Goal: Information Seeking & Learning: Learn about a topic

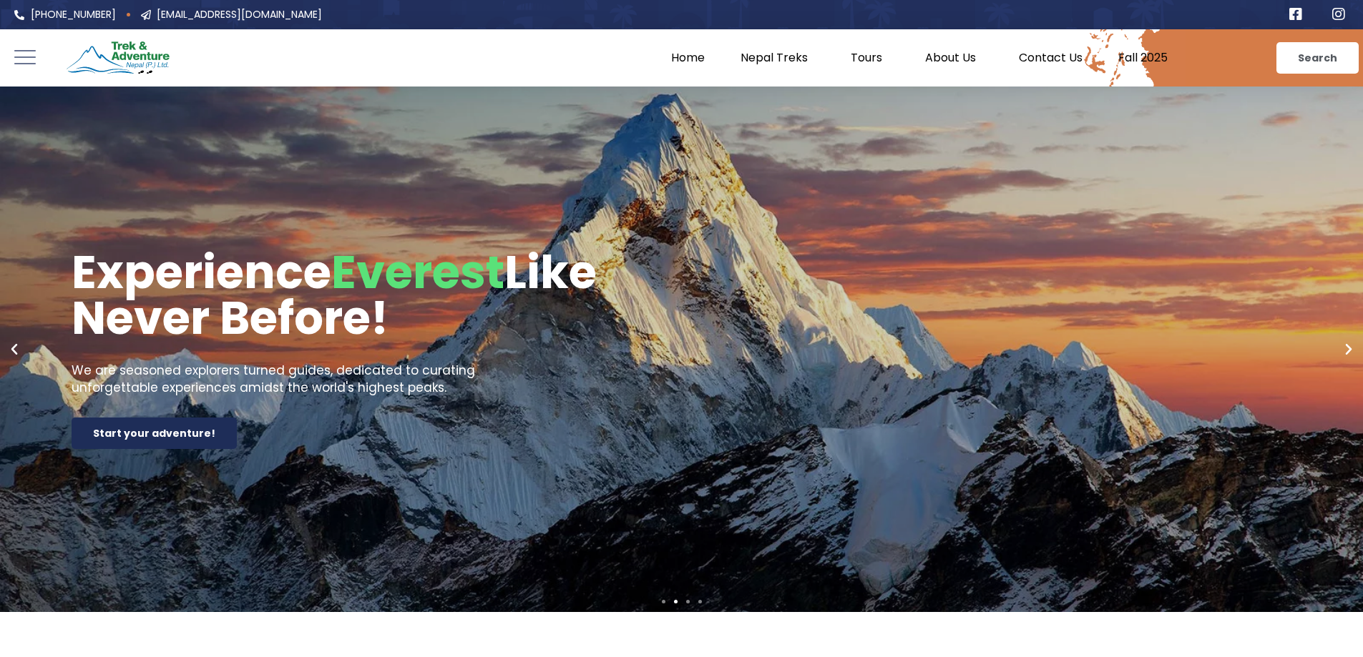
click at [1353, 351] on icon "Next slide" at bounding box center [1348, 350] width 14 height 14
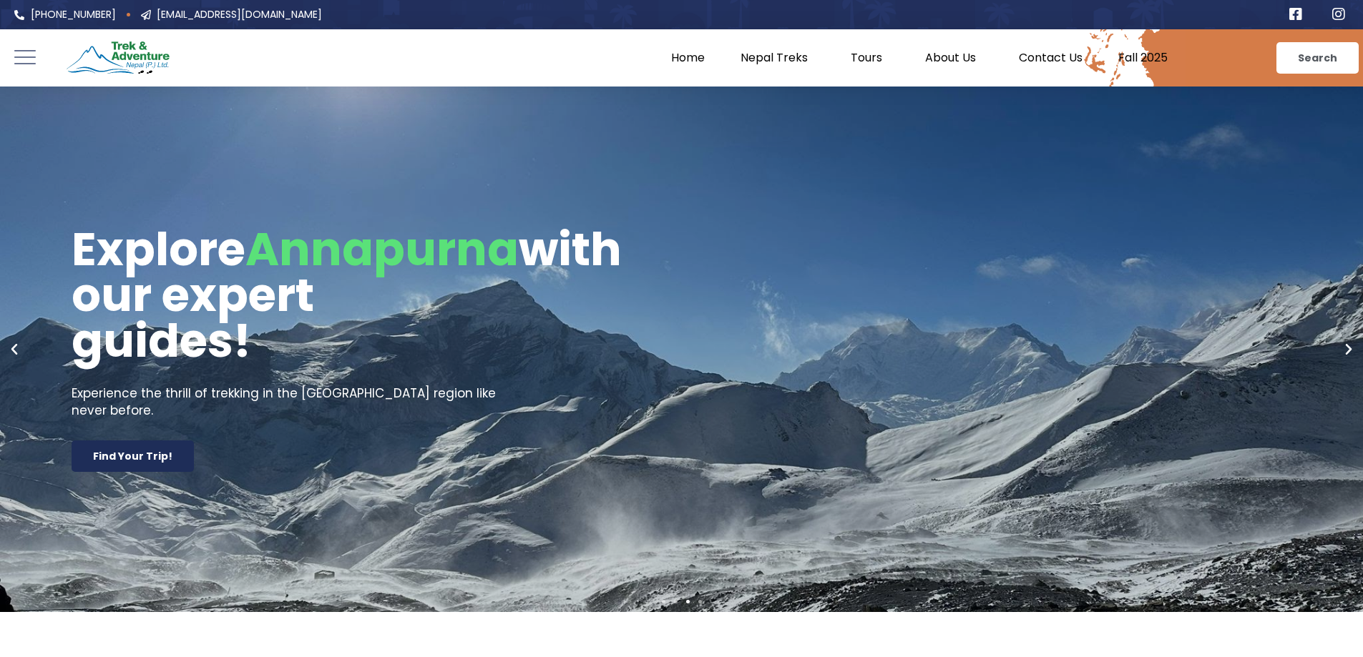
click at [1353, 351] on icon "Next slide" at bounding box center [1348, 350] width 14 height 14
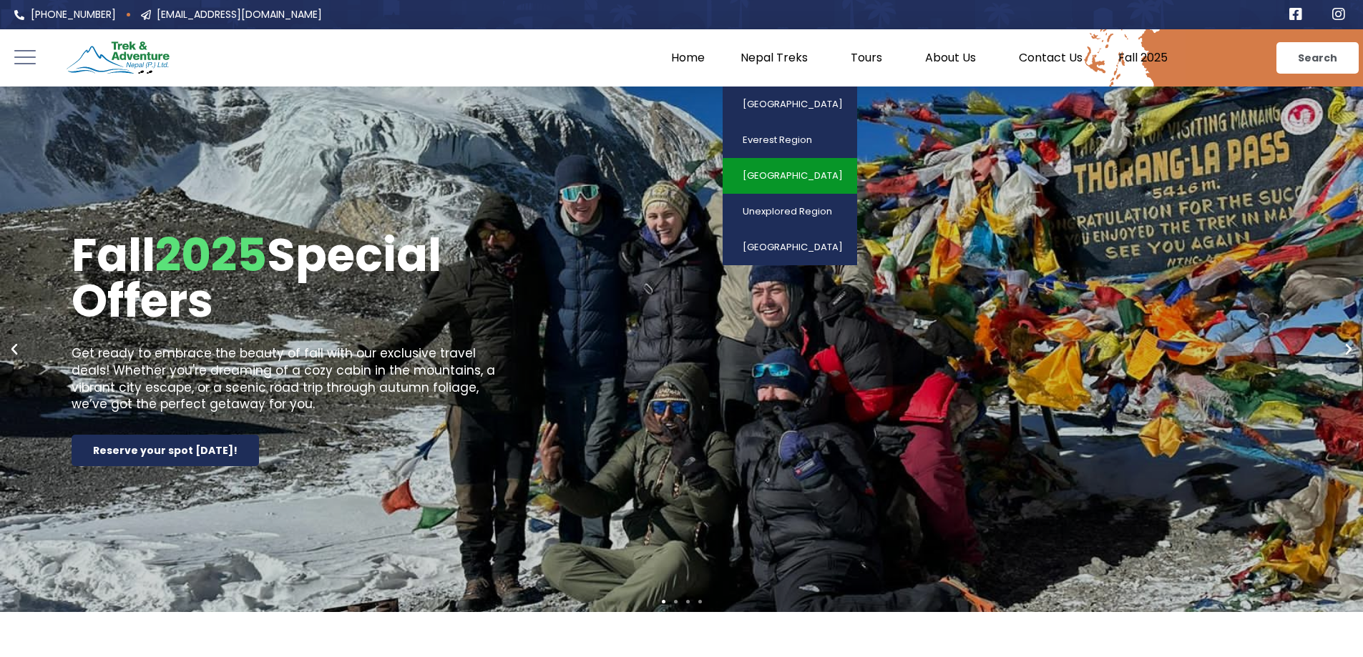
click at [798, 171] on link "[GEOGRAPHIC_DATA]" at bounding box center [790, 176] width 135 height 36
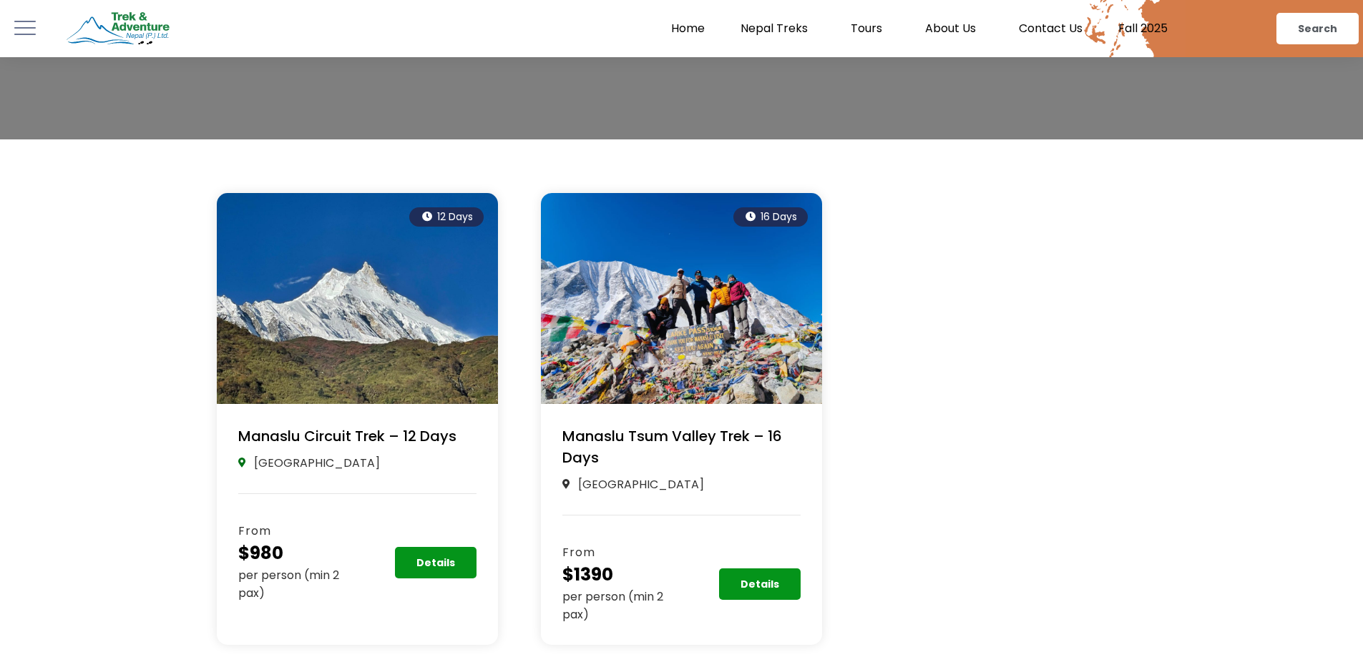
scroll to position [215, 0]
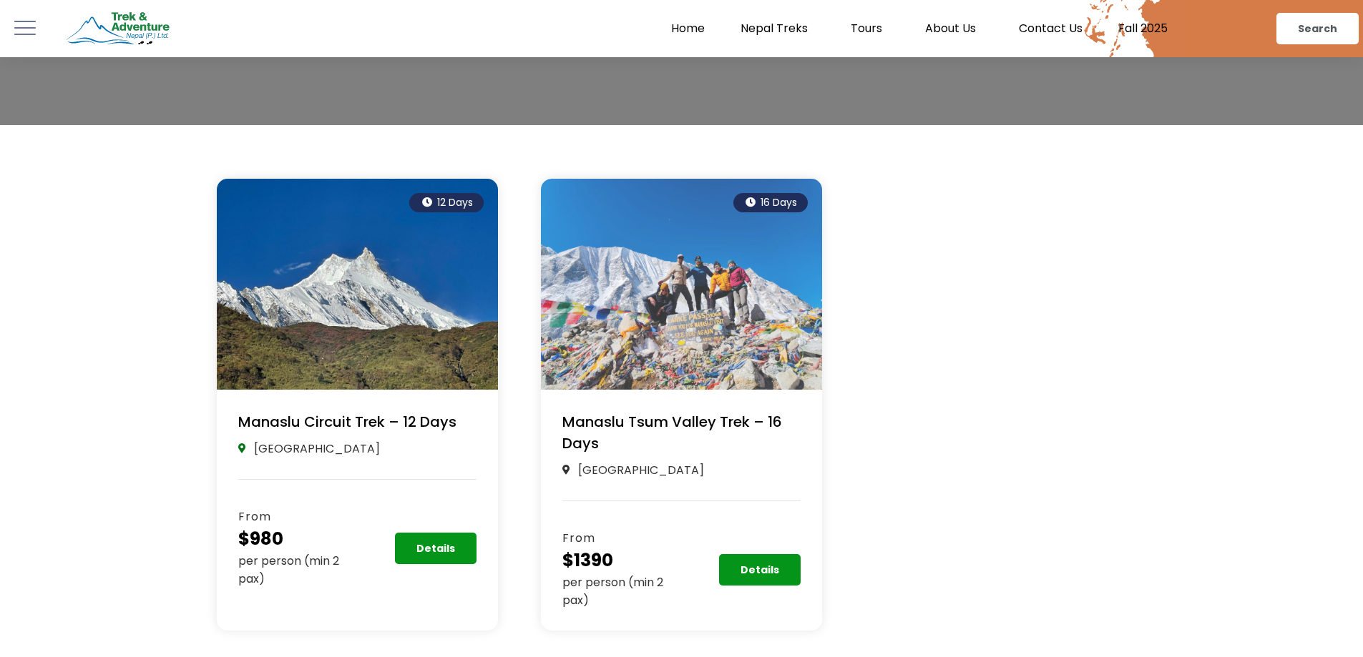
click at [685, 296] on img at bounding box center [681, 284] width 281 height 211
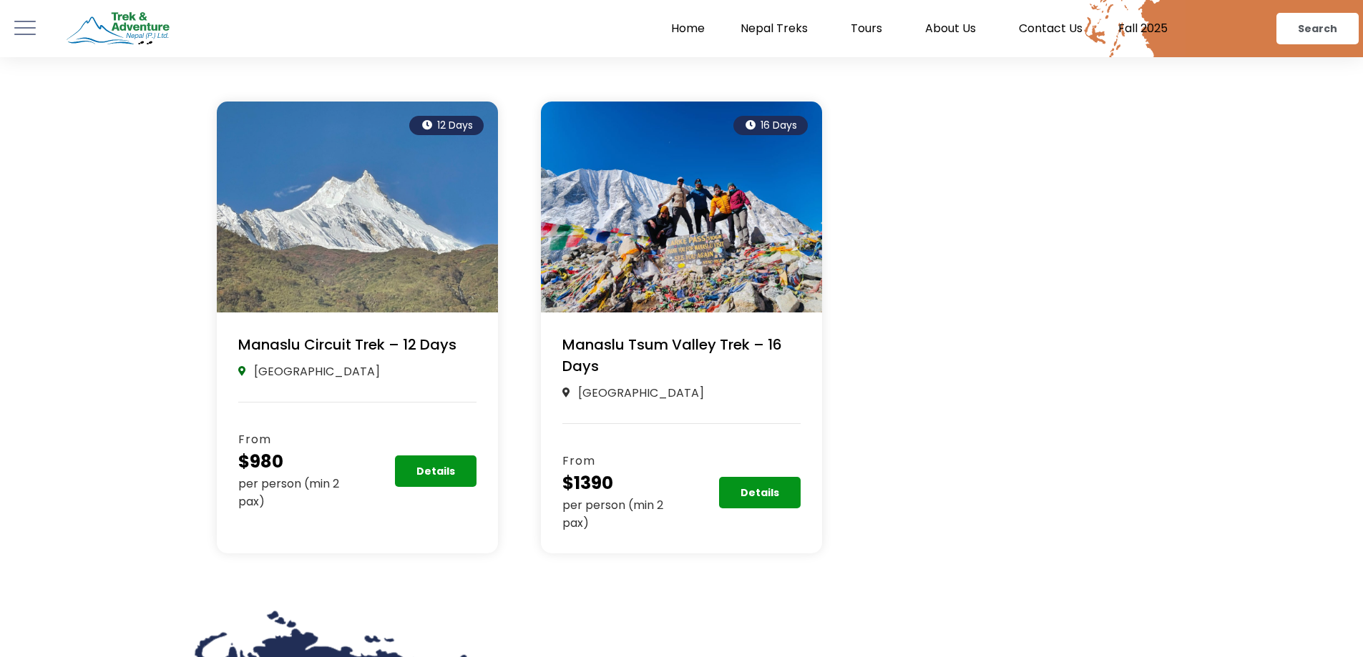
scroll to position [286, 0]
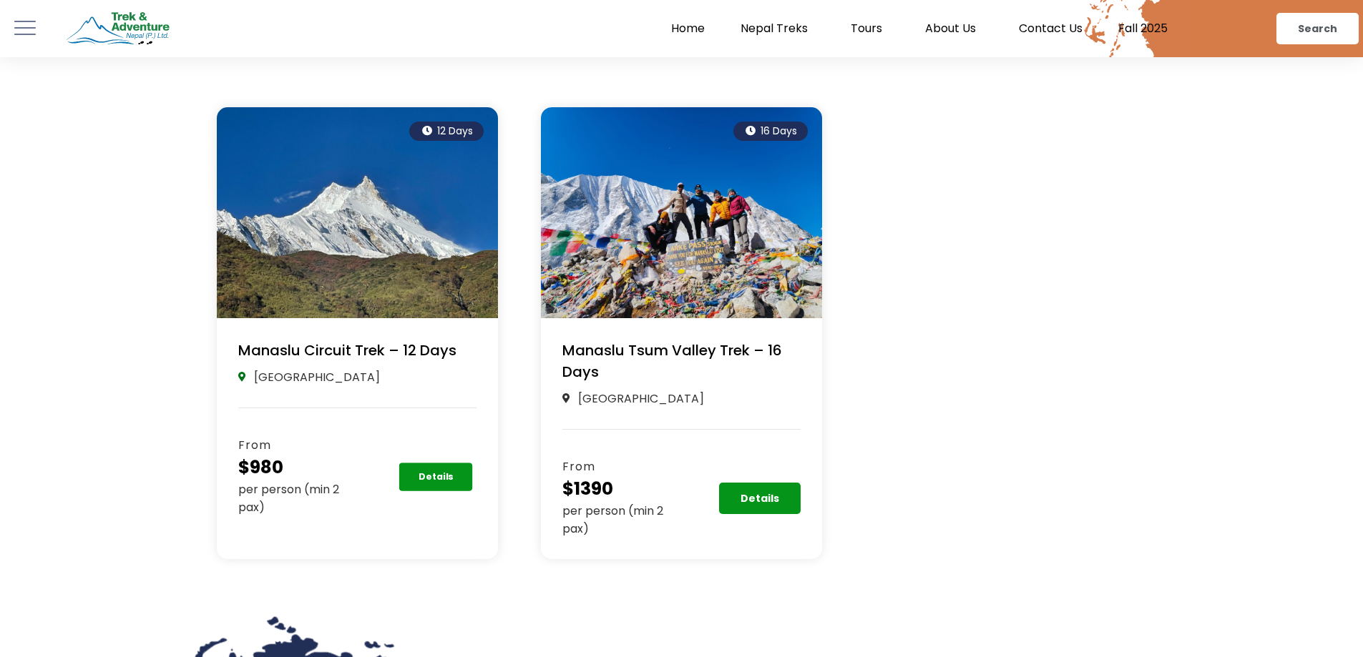
click at [455, 478] on link "Details" at bounding box center [436, 477] width 74 height 29
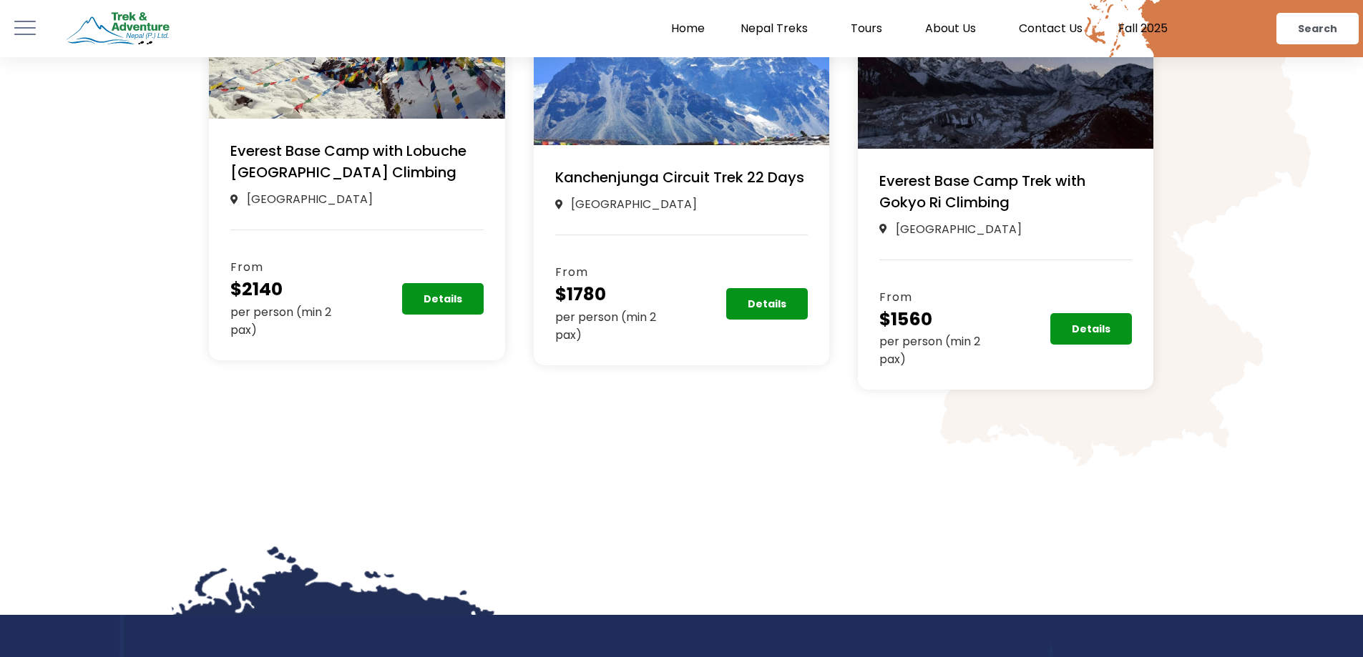
scroll to position [8717, 0]
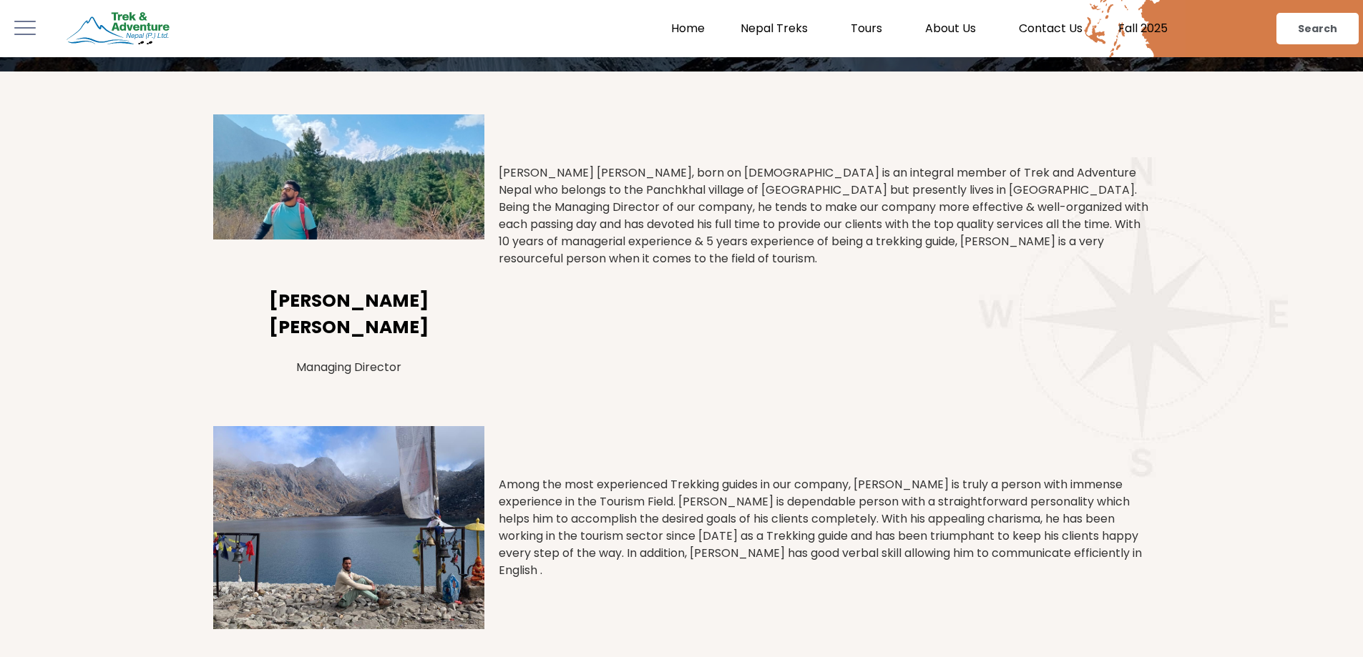
scroll to position [286, 0]
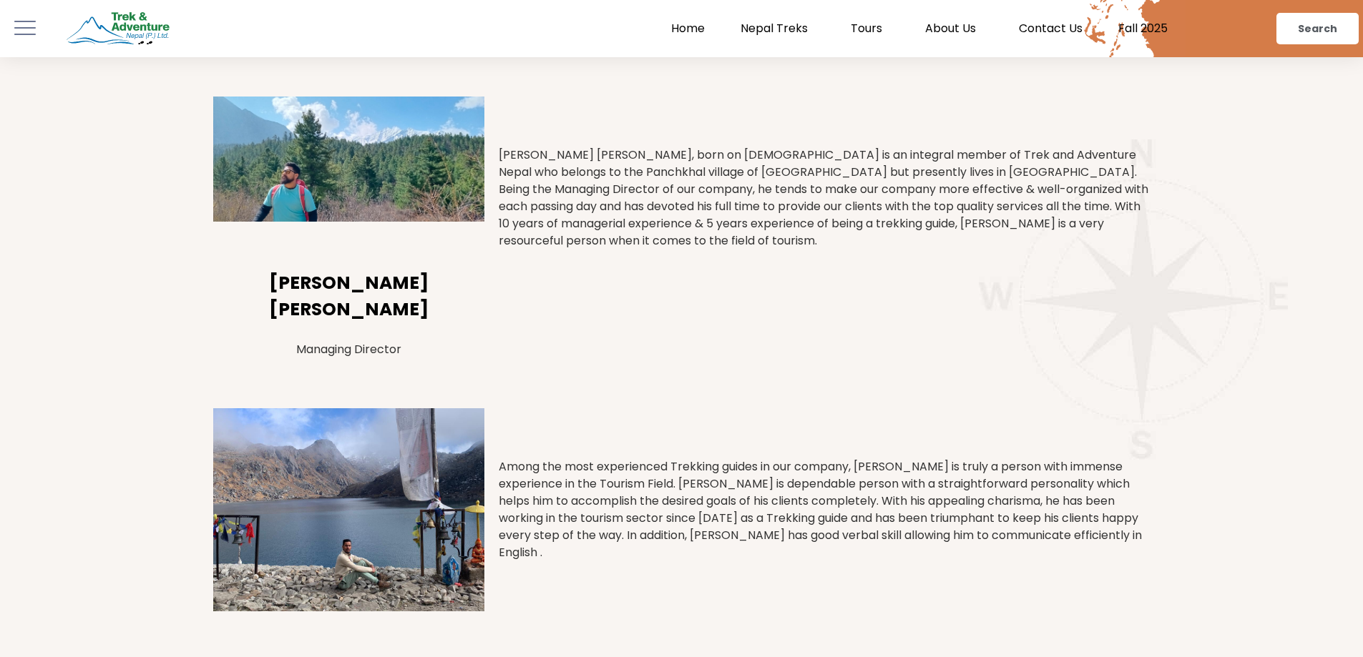
click at [326, 193] on img at bounding box center [348, 159] width 271 height 125
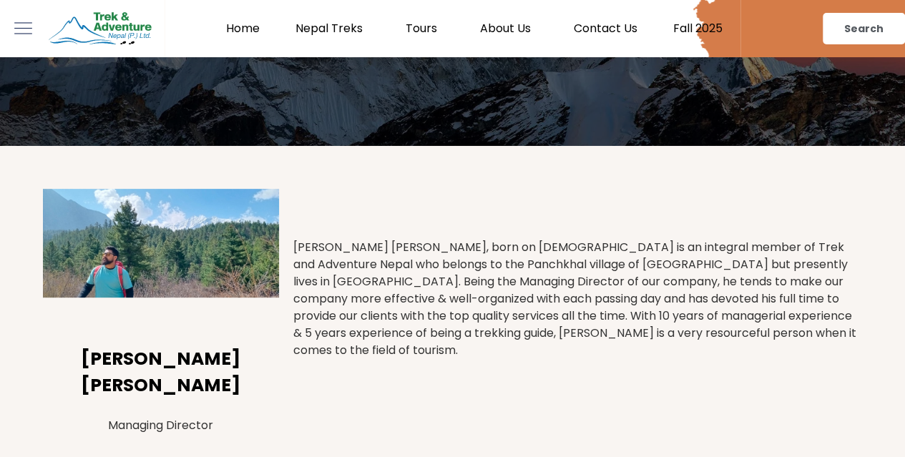
scroll to position [155, 0]
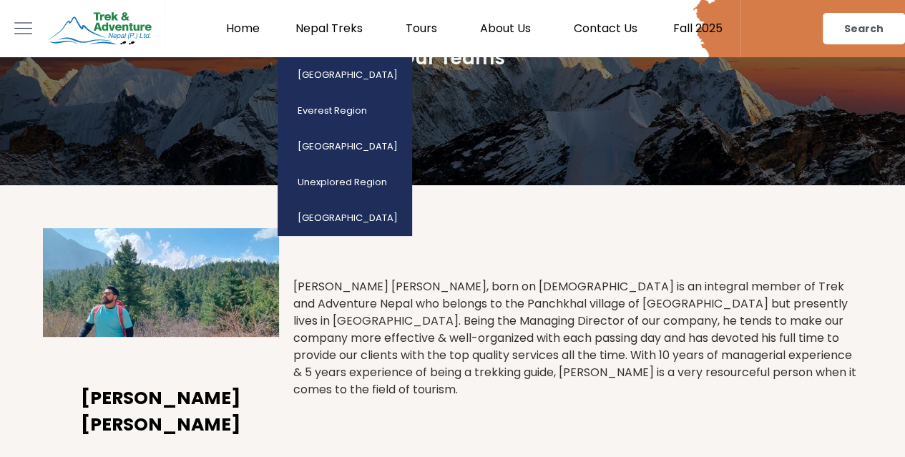
click at [338, 26] on link "Nepal Treks" at bounding box center [333, 28] width 110 height 14
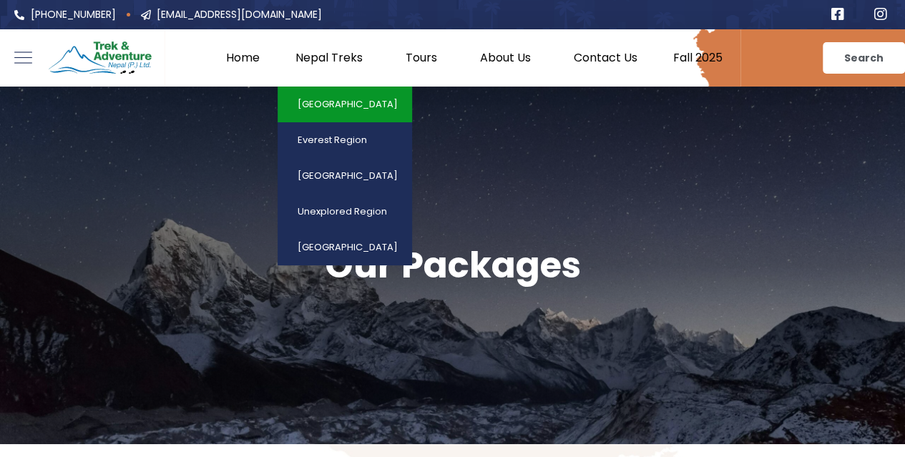
click at [344, 99] on link "[GEOGRAPHIC_DATA]" at bounding box center [345, 105] width 135 height 36
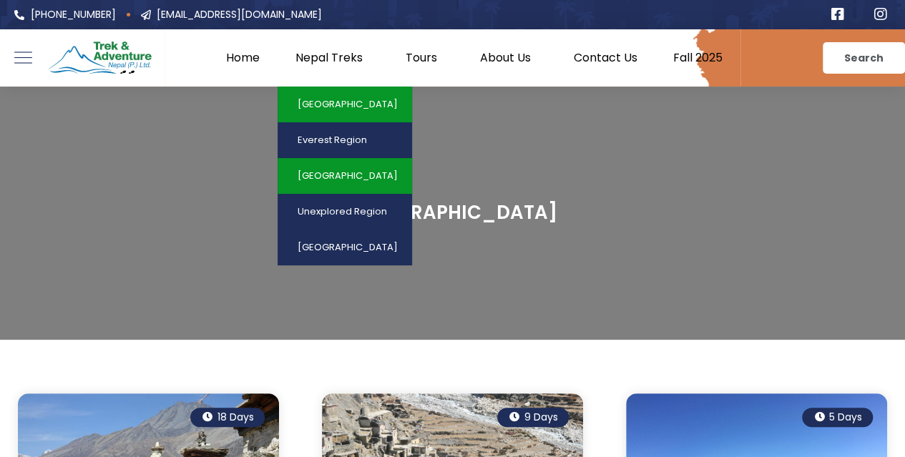
click at [340, 171] on link "[GEOGRAPHIC_DATA]" at bounding box center [345, 176] width 135 height 36
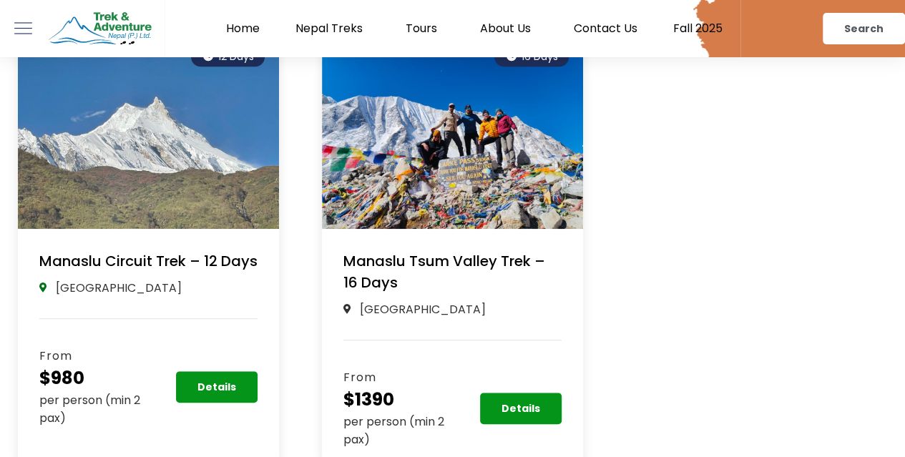
scroll to position [429, 0]
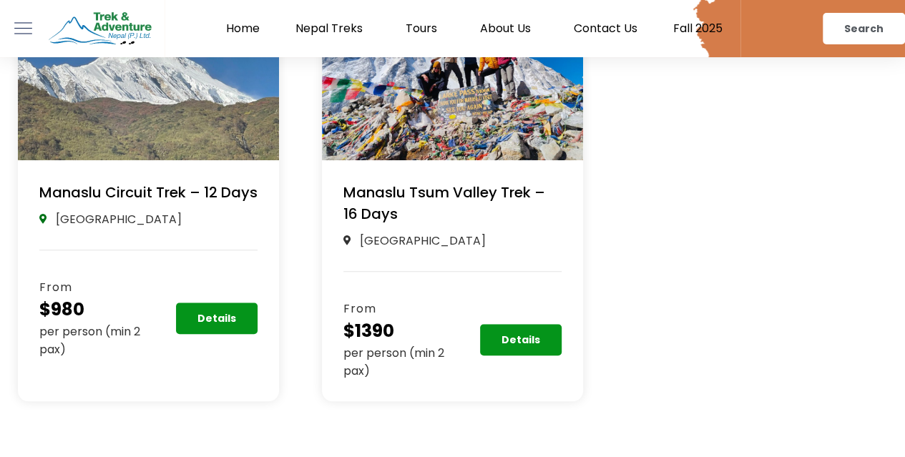
click at [173, 91] on img at bounding box center [148, 62] width 261 height 196
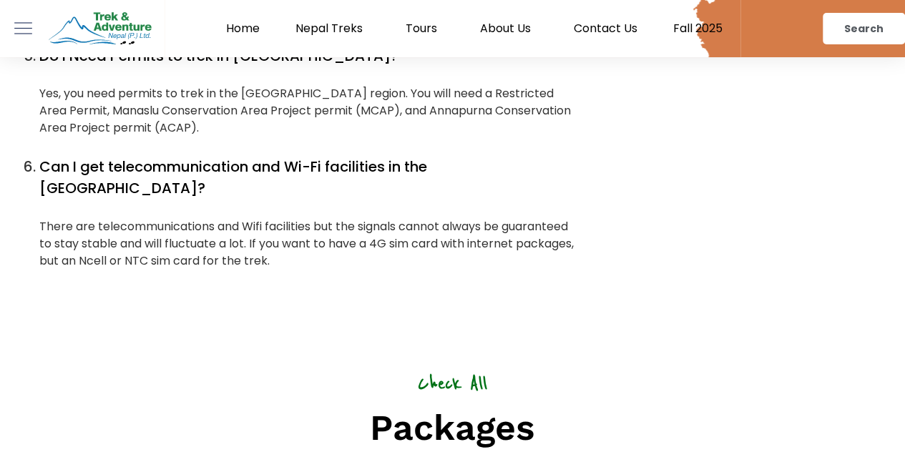
scroll to position [8299, 0]
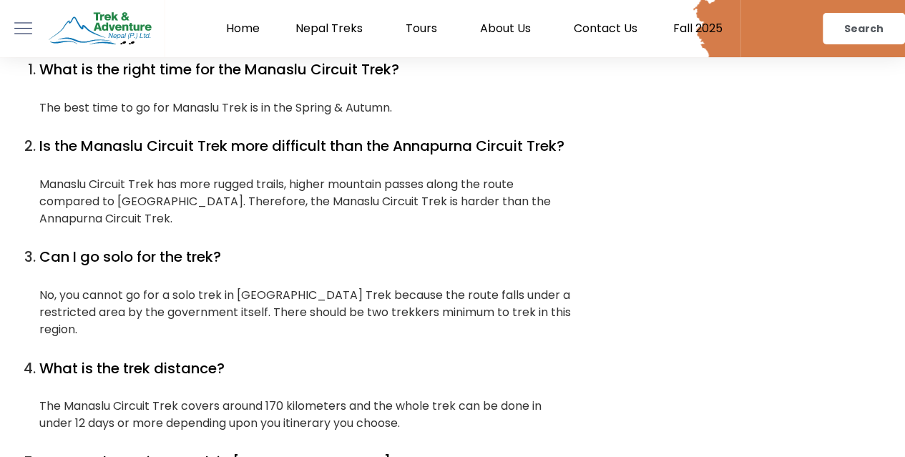
scroll to position [7798, 0]
